Goal: Navigation & Orientation: Find specific page/section

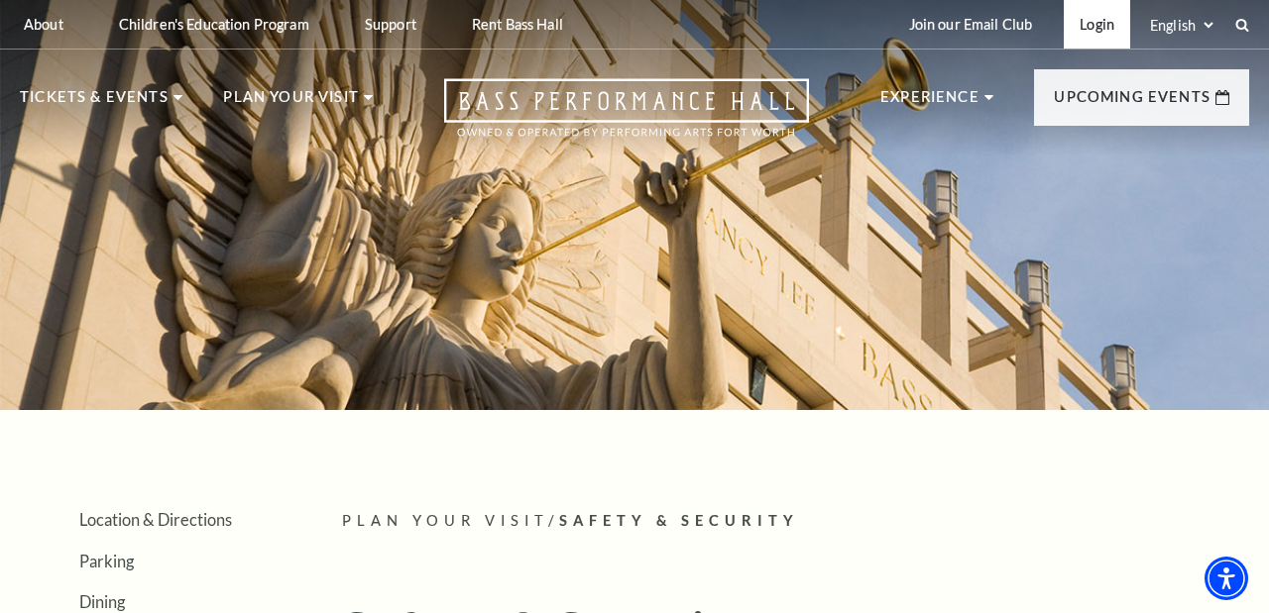
click at [1090, 24] on link "Login" at bounding box center [1096, 24] width 66 height 49
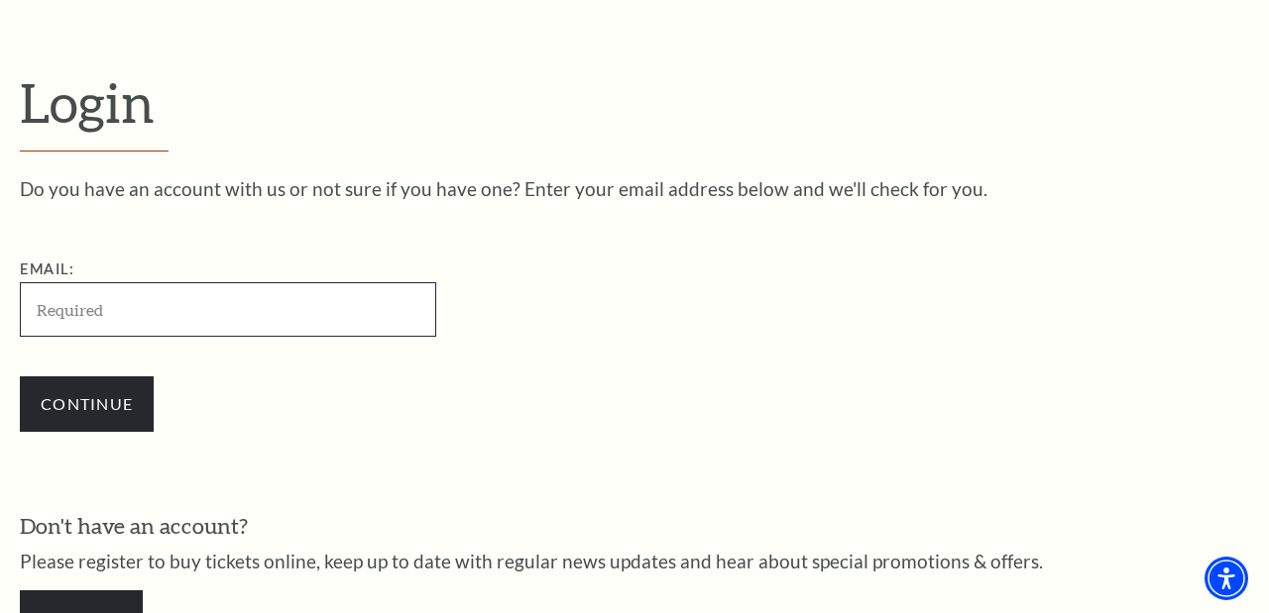
scroll to position [469, 0]
type input "boowaz61@gmail.com"
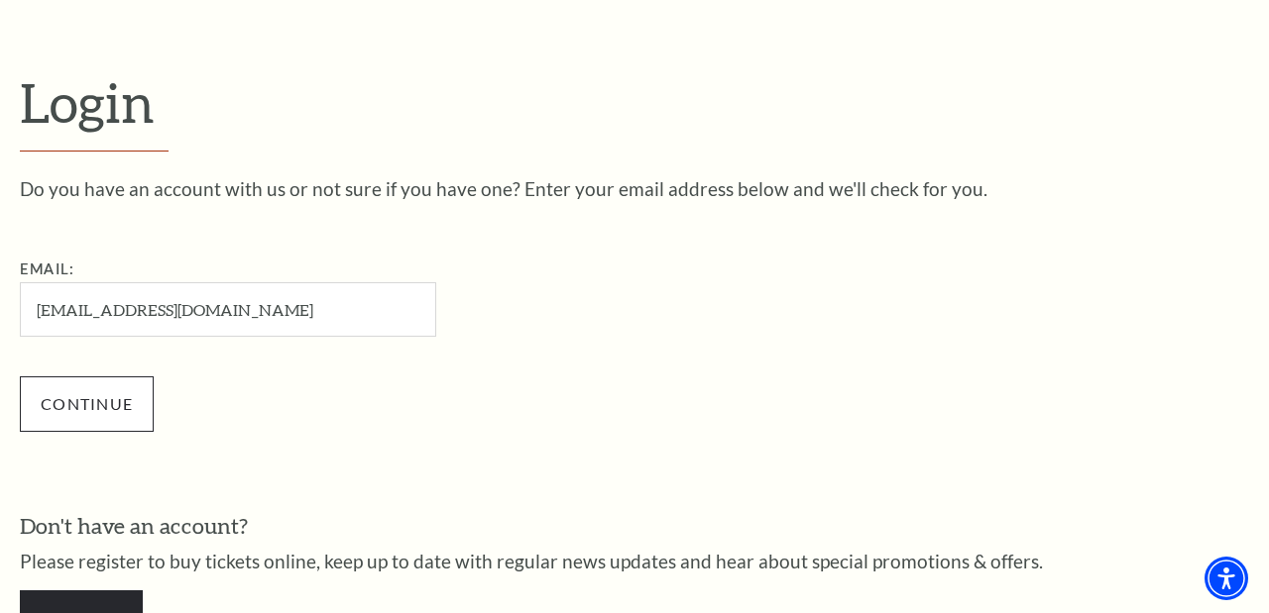
click at [100, 398] on input "Continue" at bounding box center [87, 404] width 134 height 55
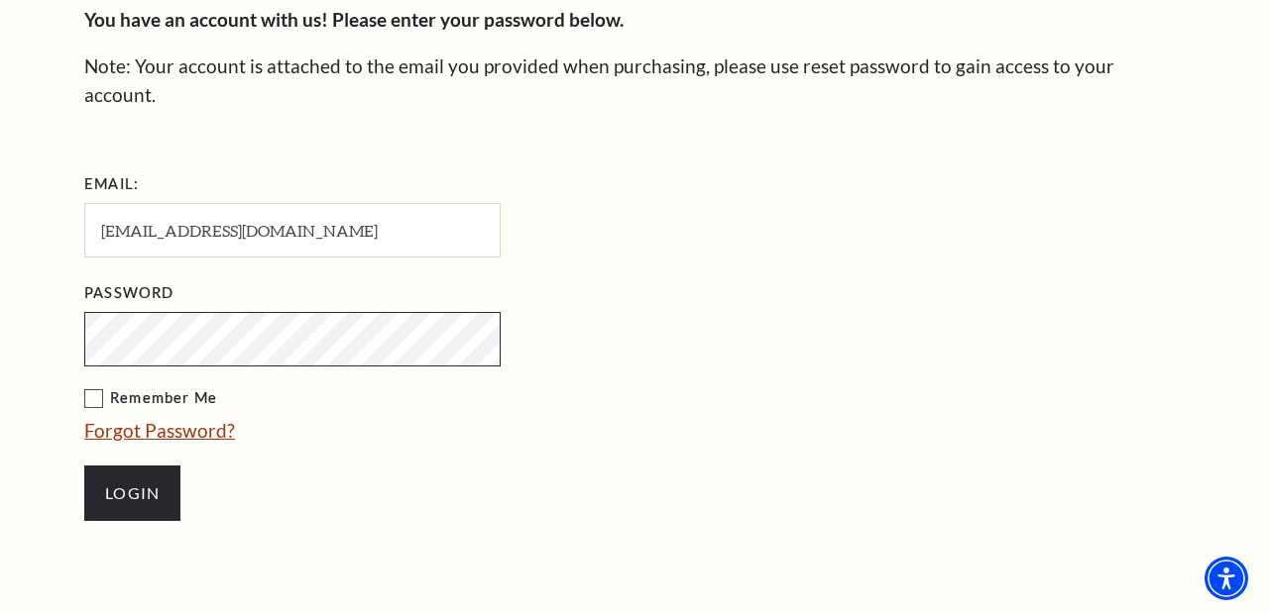
scroll to position [661, 0]
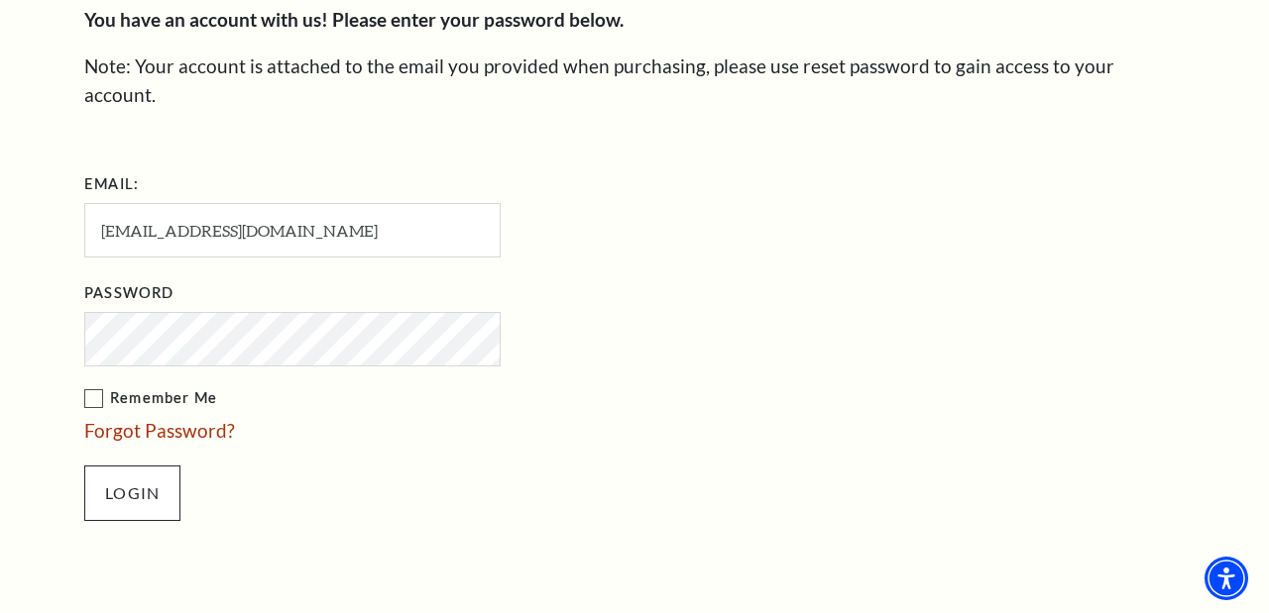
click at [134, 466] on input "Login" at bounding box center [132, 493] width 96 height 55
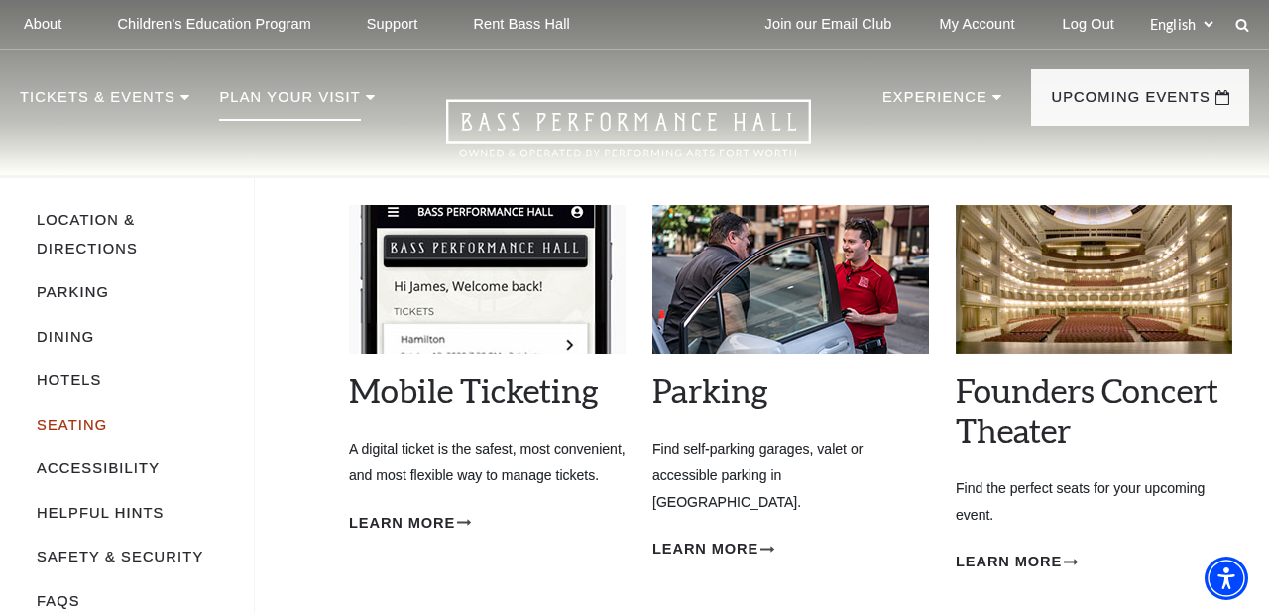
click at [87, 419] on link "Seating" at bounding box center [72, 425] width 70 height 16
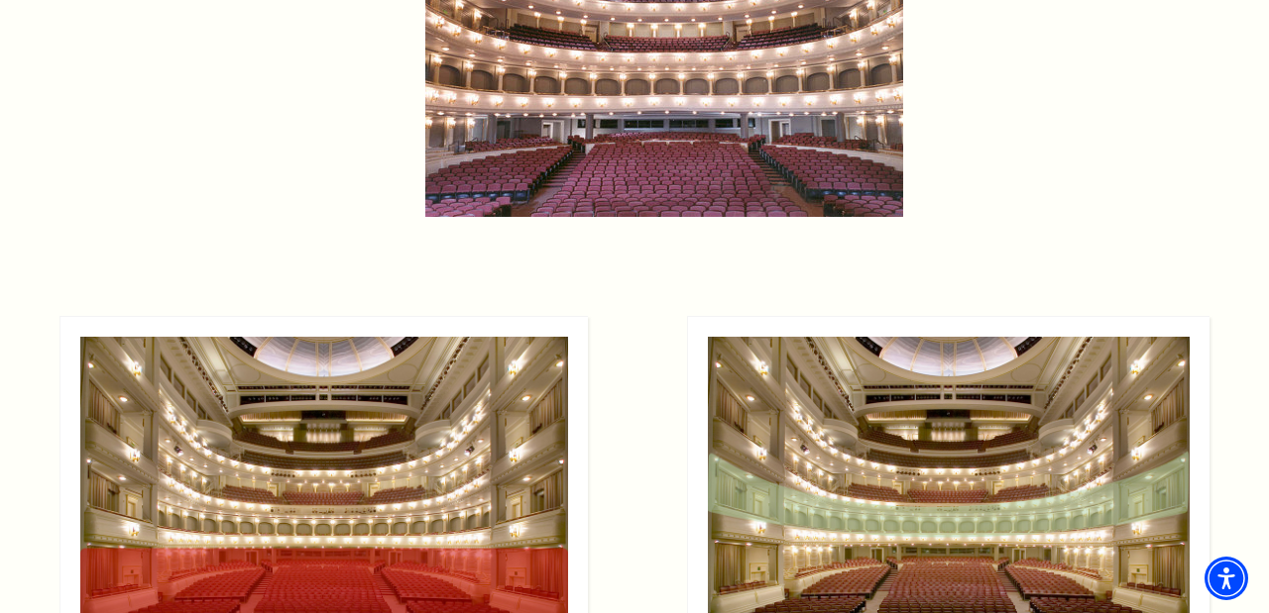
scroll to position [1619, 0]
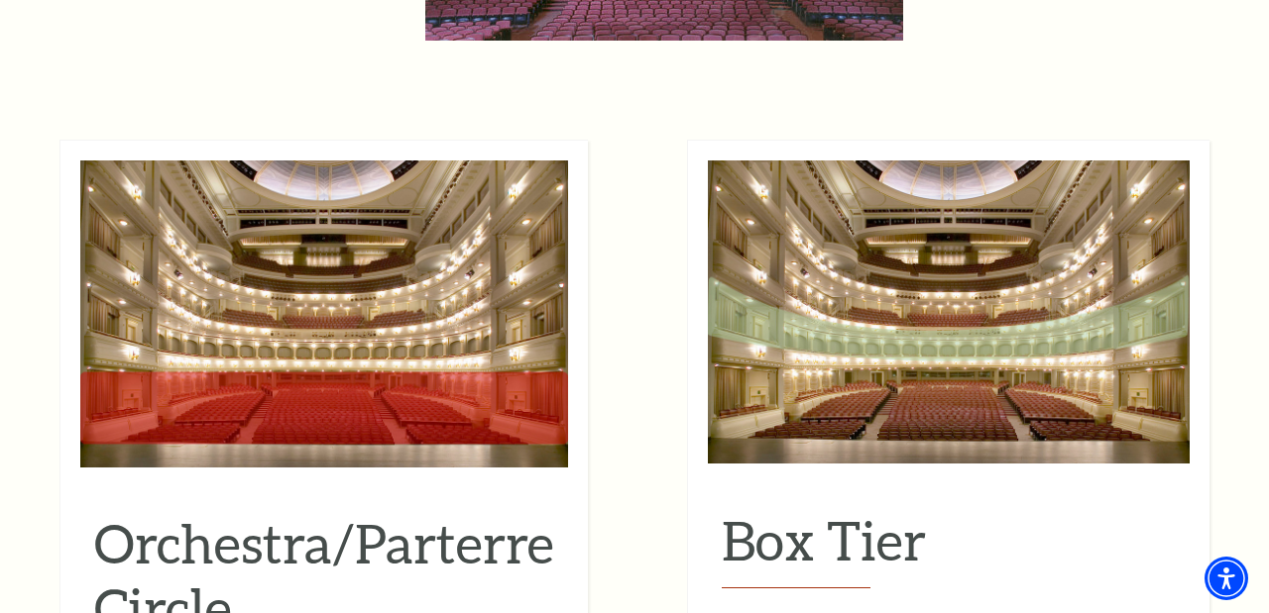
scroll to position [1776, 0]
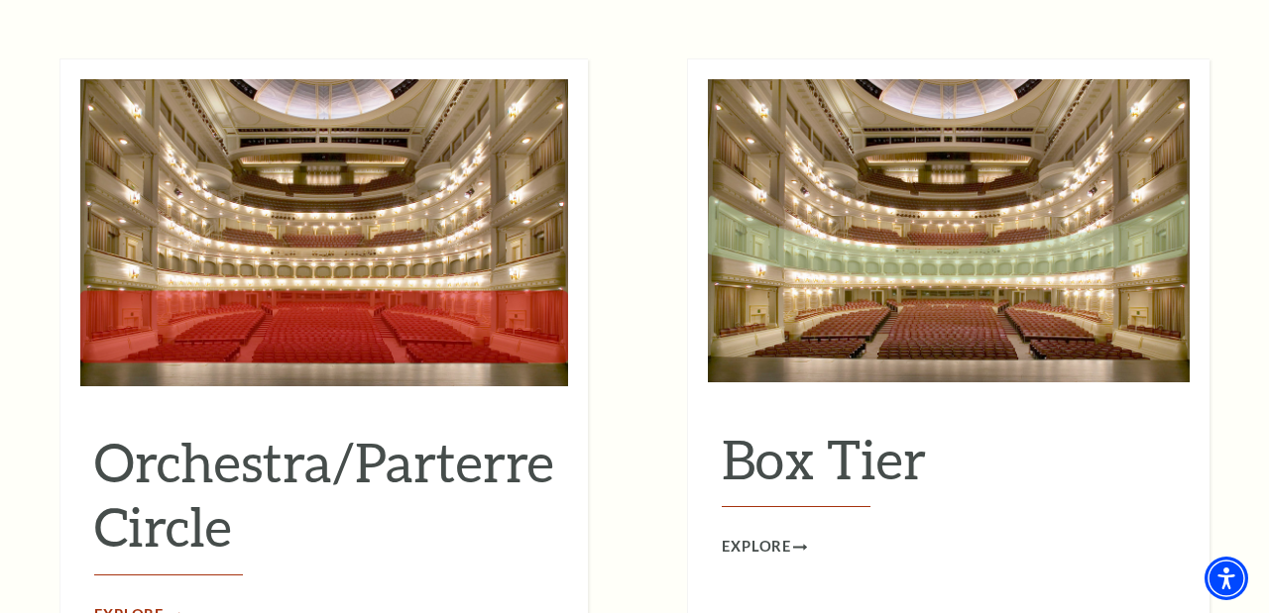
click at [137, 604] on span "Explore" at bounding box center [128, 616] width 69 height 25
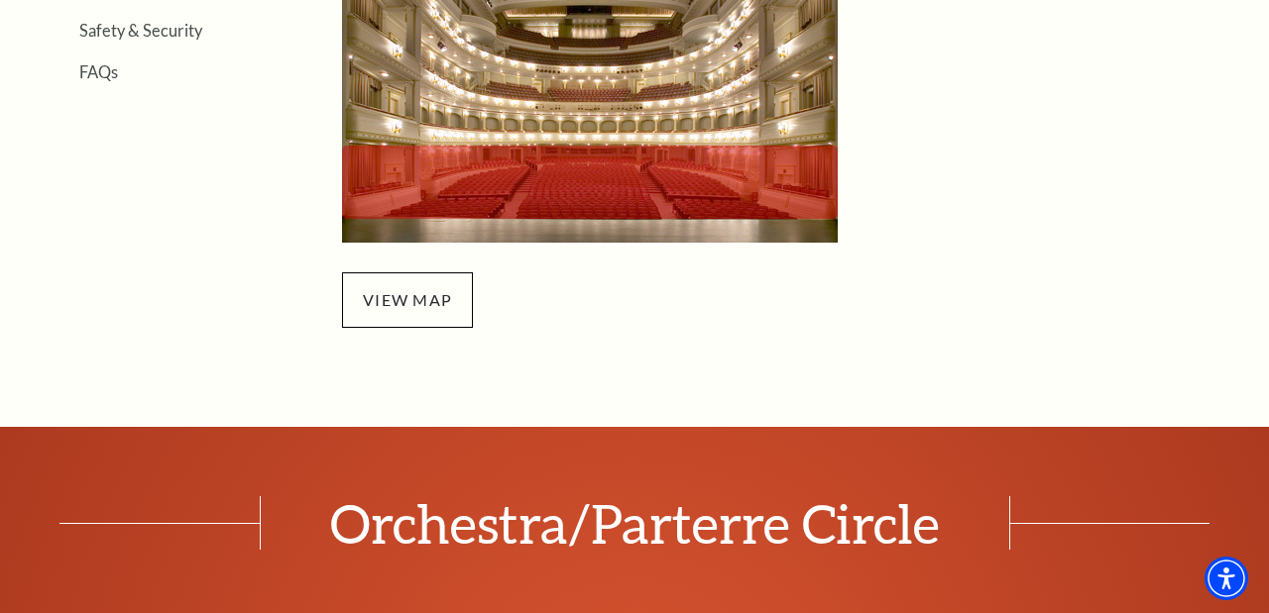
scroll to position [834, 0]
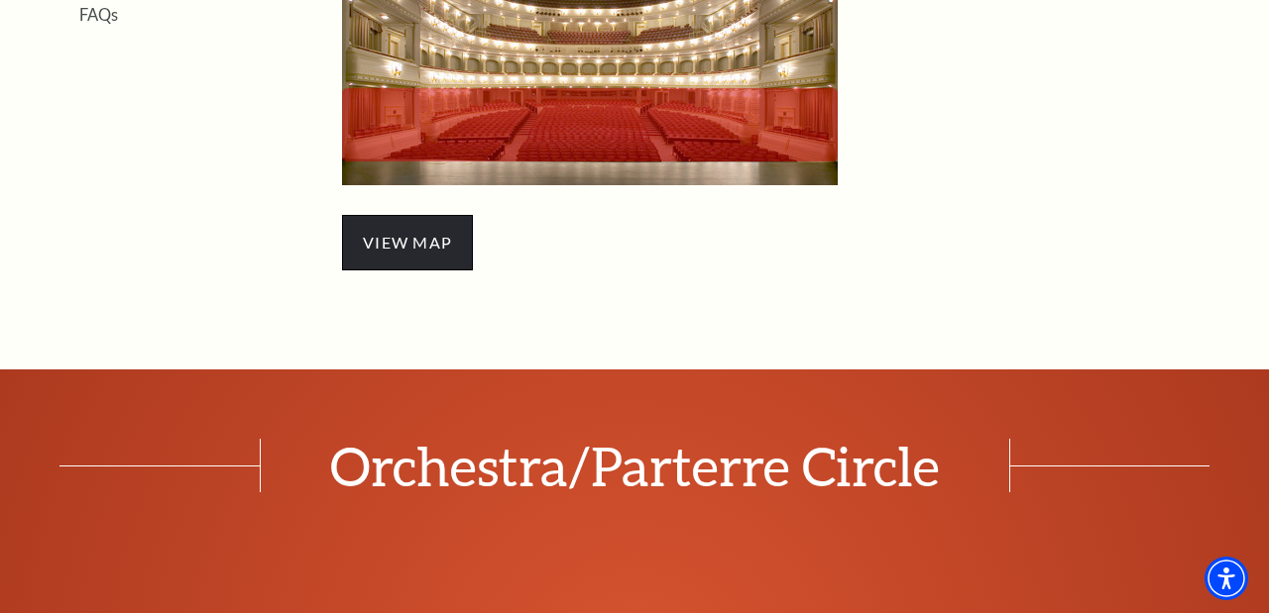
click at [407, 239] on span "view map" at bounding box center [407, 242] width 131 height 55
